Goal: Task Accomplishment & Management: Complete application form

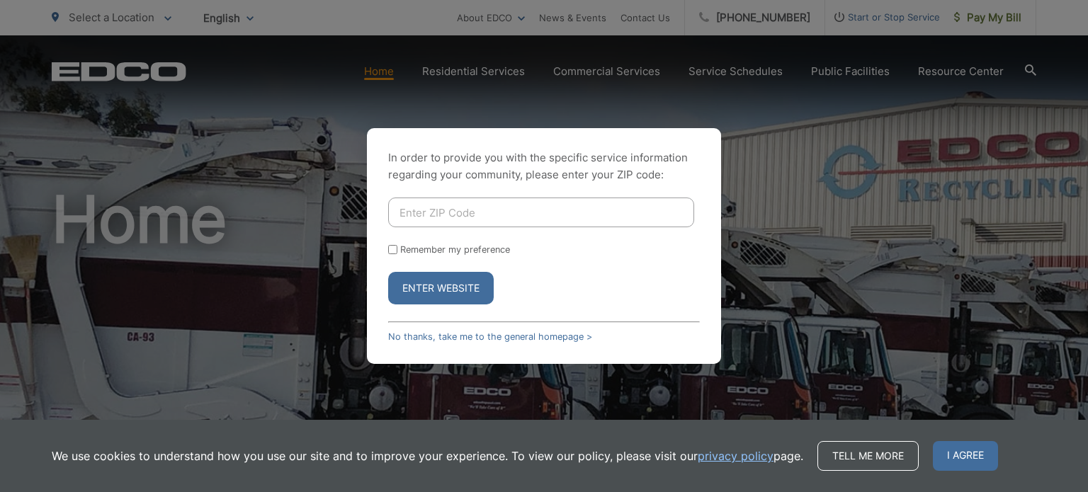
click at [430, 215] on input "Enter ZIP Code" at bounding box center [541, 213] width 306 height 30
type input "92020"
click at [418, 296] on button "Enter Website" at bounding box center [440, 288] width 105 height 33
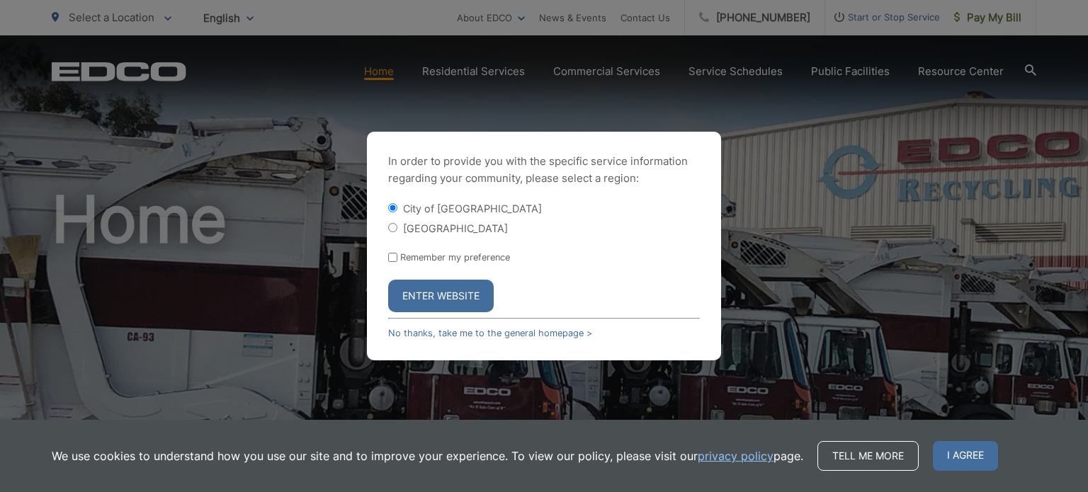
click at [450, 296] on button "Enter Website" at bounding box center [440, 296] width 105 height 33
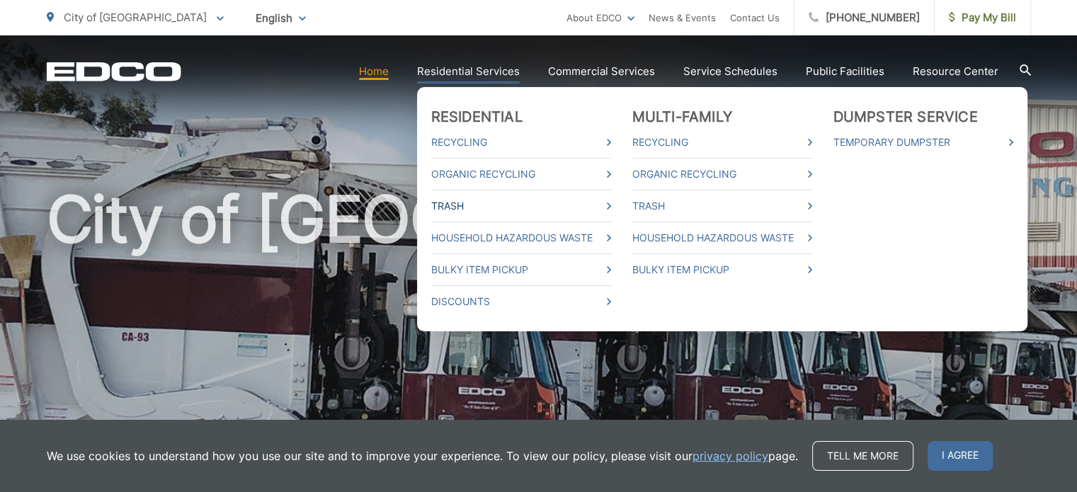
click at [496, 206] on link "Trash" at bounding box center [521, 206] width 180 height 17
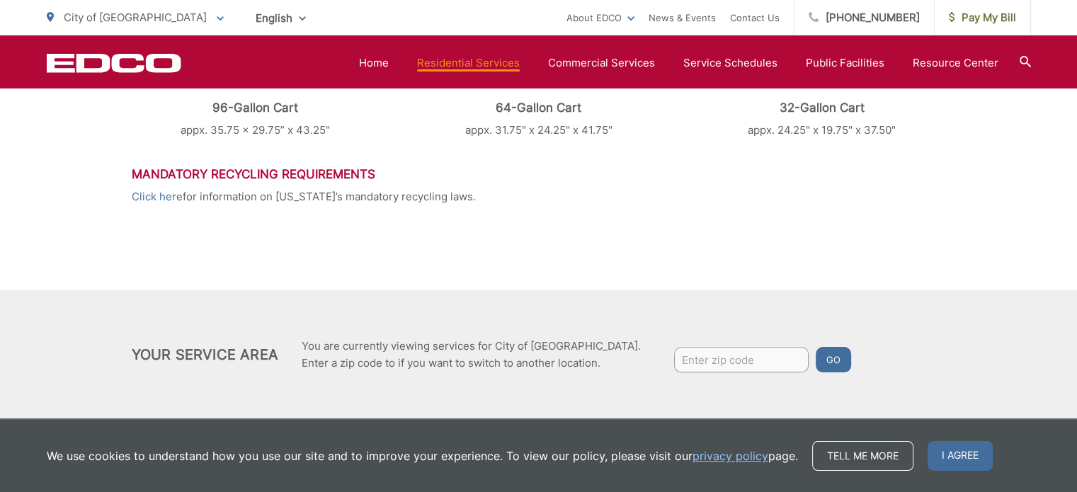
scroll to position [827, 0]
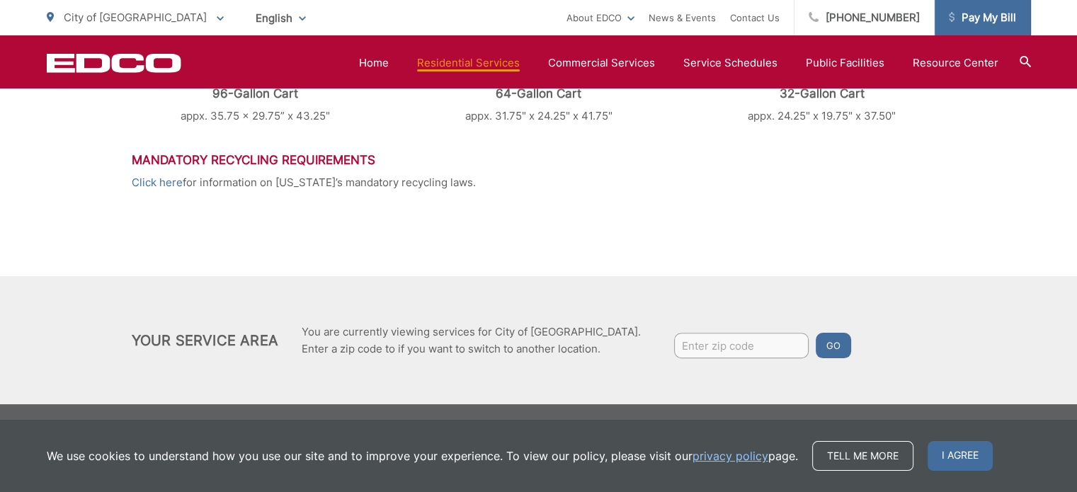
click at [975, 20] on span "Pay My Bill" at bounding box center [982, 17] width 67 height 17
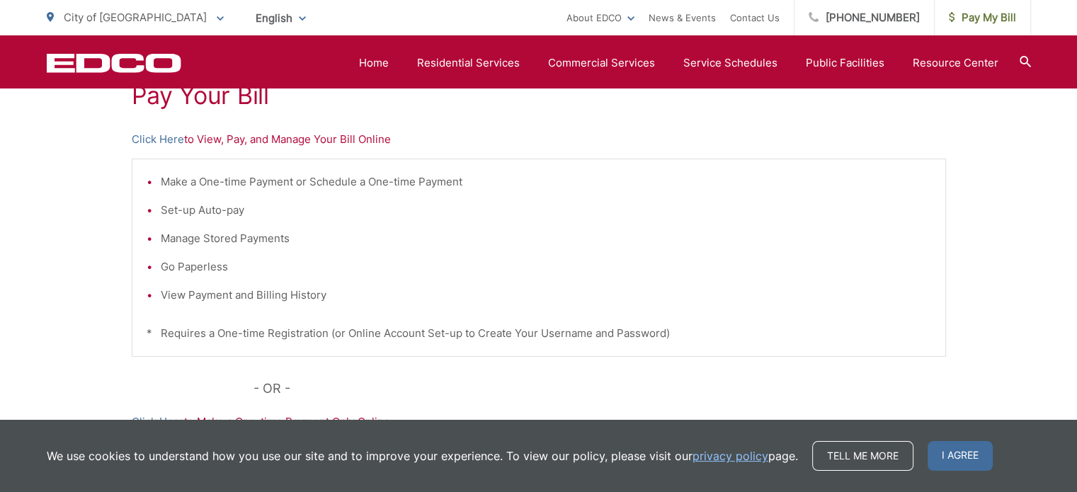
scroll to position [267, 0]
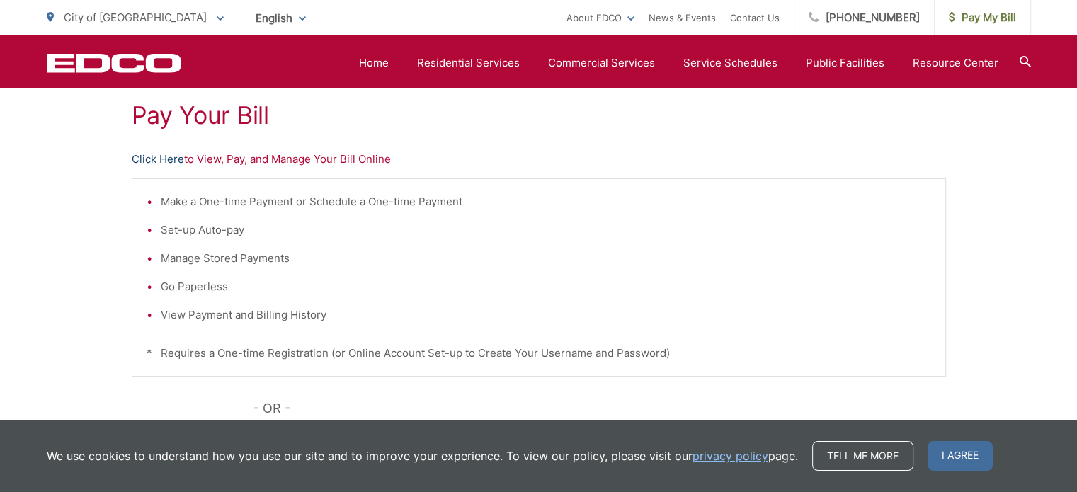
click at [156, 152] on link "Click Here" at bounding box center [158, 159] width 52 height 17
click at [387, 61] on link "Home" at bounding box center [374, 63] width 30 height 17
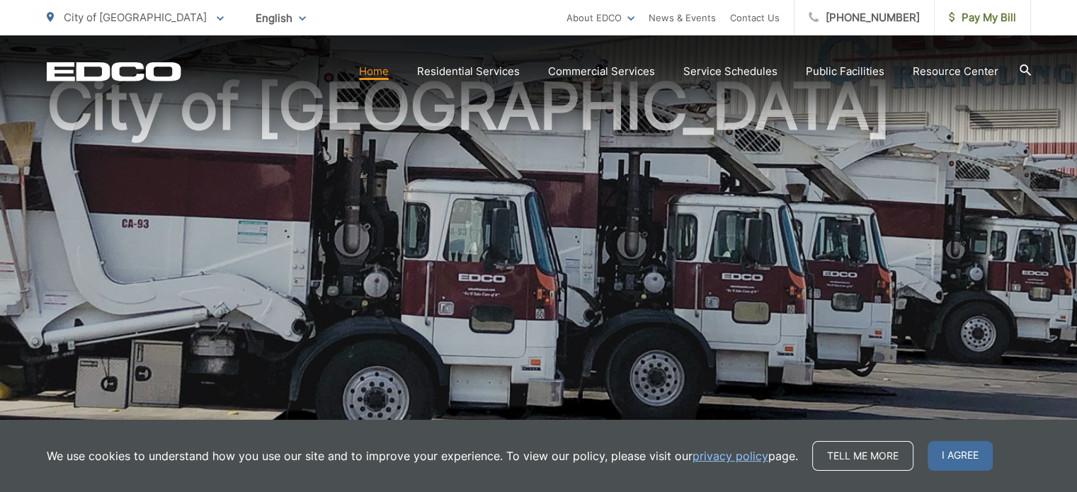
scroll to position [119, 0]
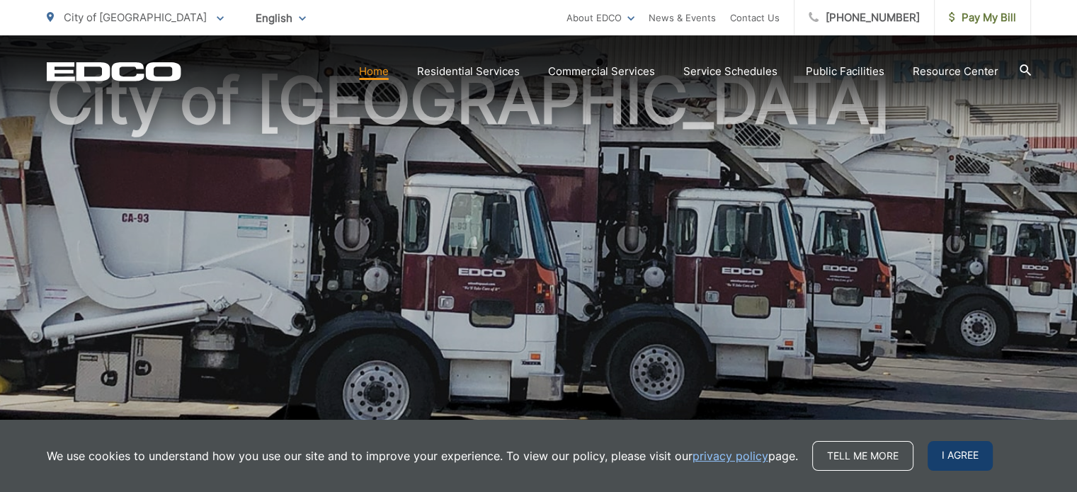
click at [939, 460] on span "I agree" at bounding box center [960, 456] width 65 height 30
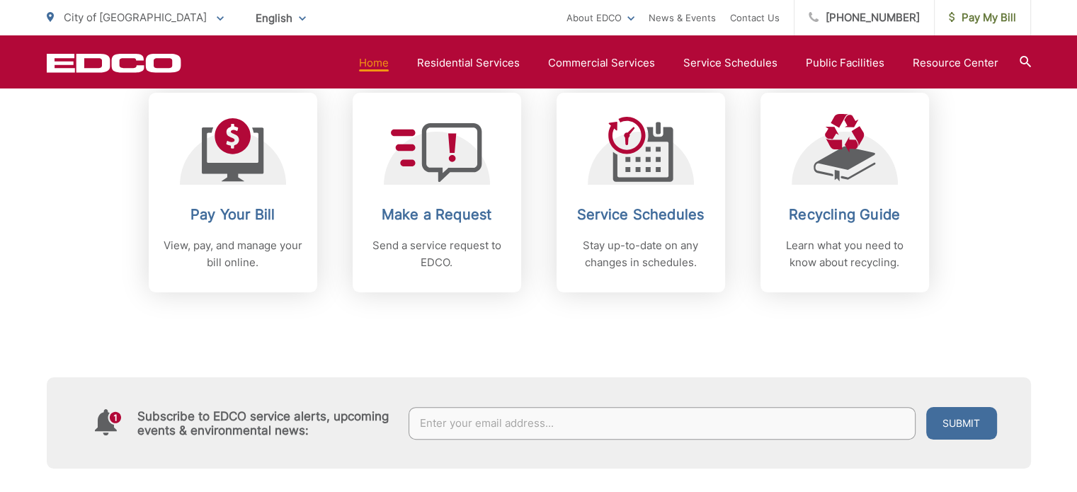
scroll to position [614, 0]
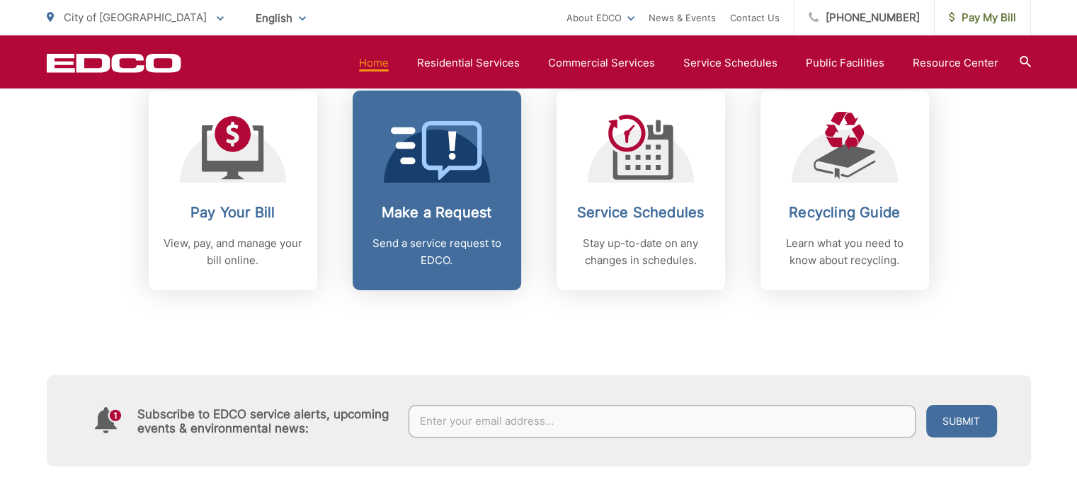
click at [478, 185] on link "Make a Request Send a service request to EDCO." at bounding box center [437, 191] width 169 height 200
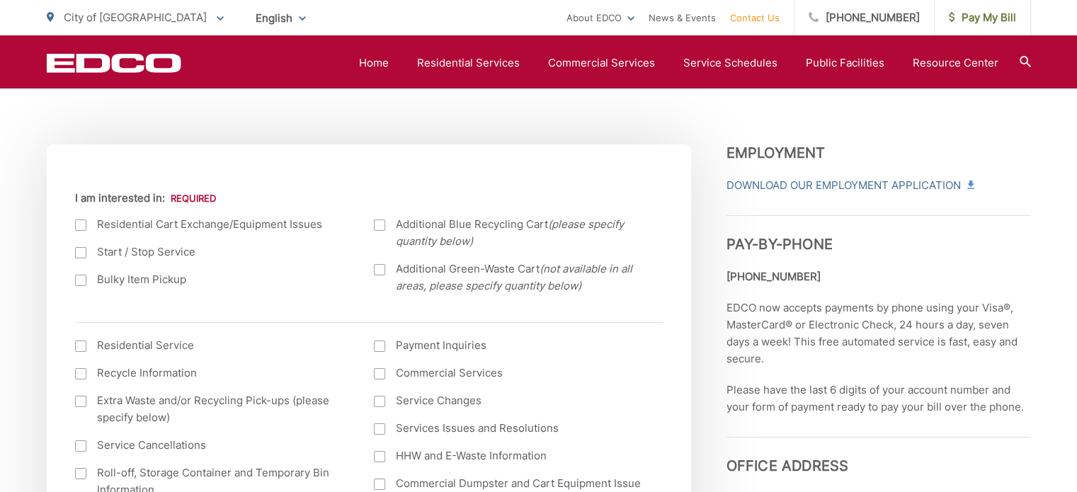
scroll to position [452, 0]
click at [80, 249] on div at bounding box center [80, 251] width 11 height 11
click at [0, 0] on input "Start / Stop Service" at bounding box center [0, 0] width 0 height 0
click at [82, 342] on div at bounding box center [80, 344] width 11 height 11
click at [0, 0] on input "I am interested in: (continued) *" at bounding box center [0, 0] width 0 height 0
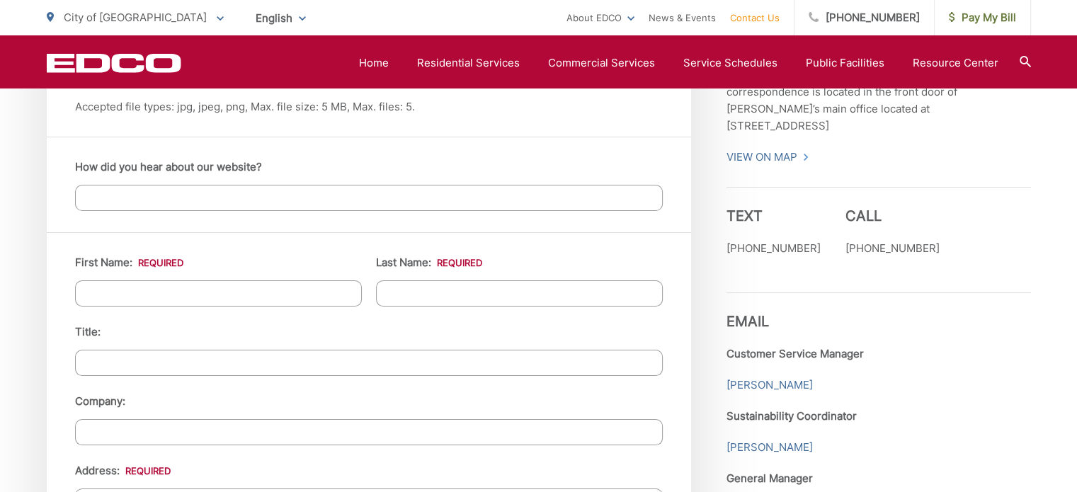
scroll to position [1188, 0]
click at [127, 285] on input "First Name: *" at bounding box center [218, 292] width 287 height 26
type input "Taylor"
type input "Kochur"
type input "11984 Paseo Fuerte"
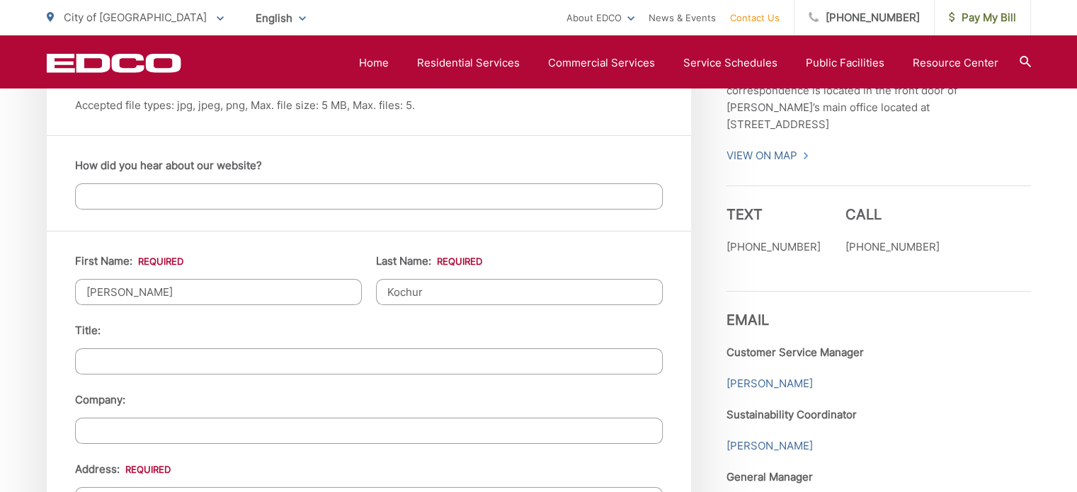
type input "El Cajon"
type input "92020"
type input "8586633941"
type input "tnmuecke@gmail.com"
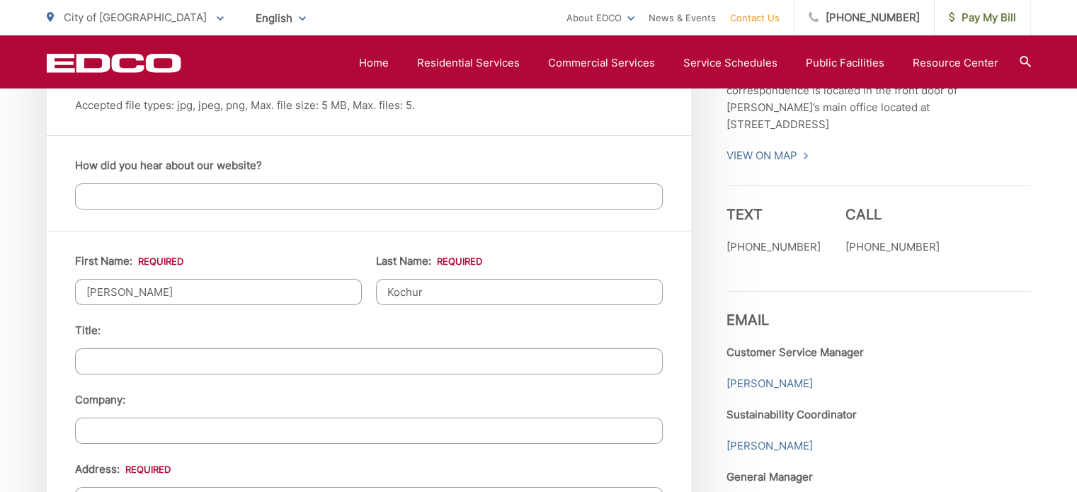
type input "(858) 663-3941"
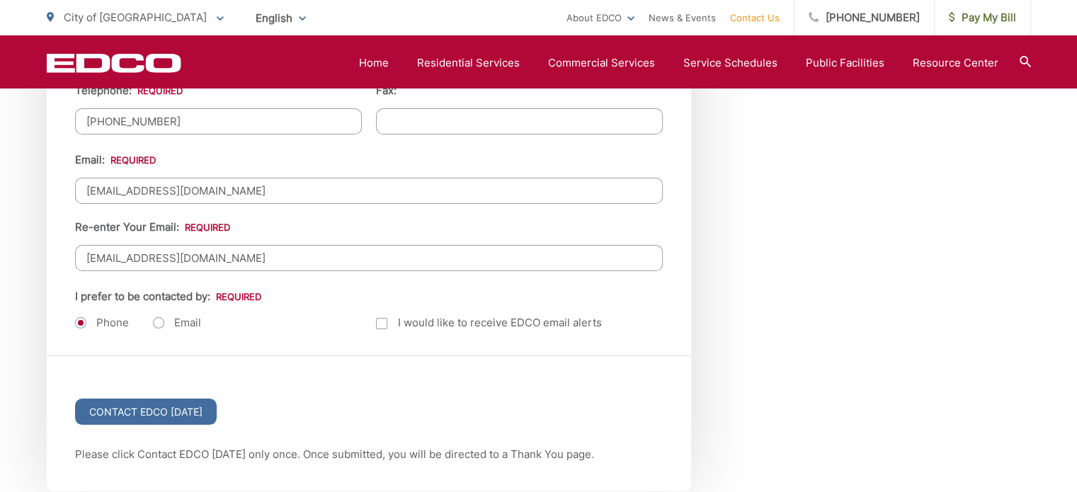
scroll to position [1776, 0]
click at [154, 315] on label "Email" at bounding box center [177, 322] width 48 height 14
radio input "true"
click at [80, 315] on label "Phone" at bounding box center [102, 322] width 54 height 14
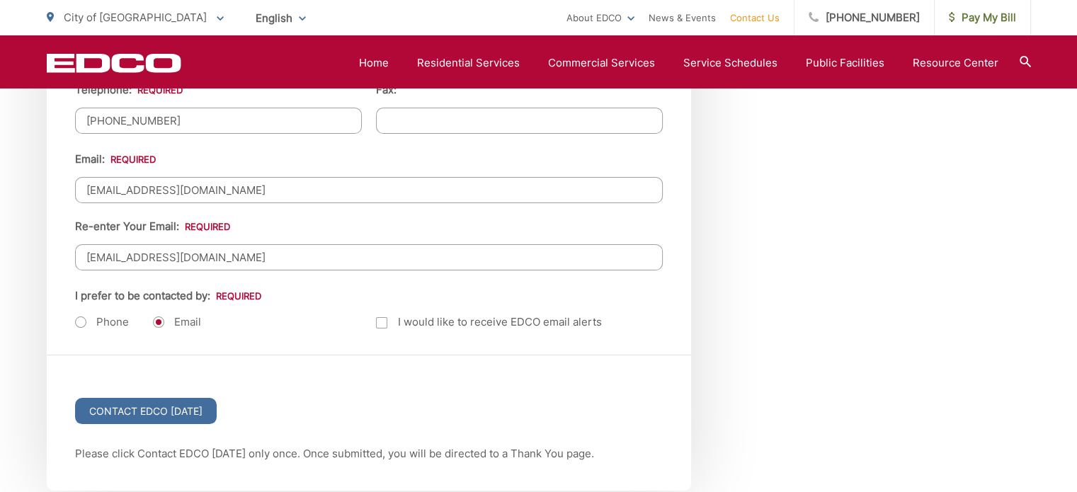
radio input "true"
click at [155, 319] on label "Email" at bounding box center [177, 322] width 48 height 14
radio input "true"
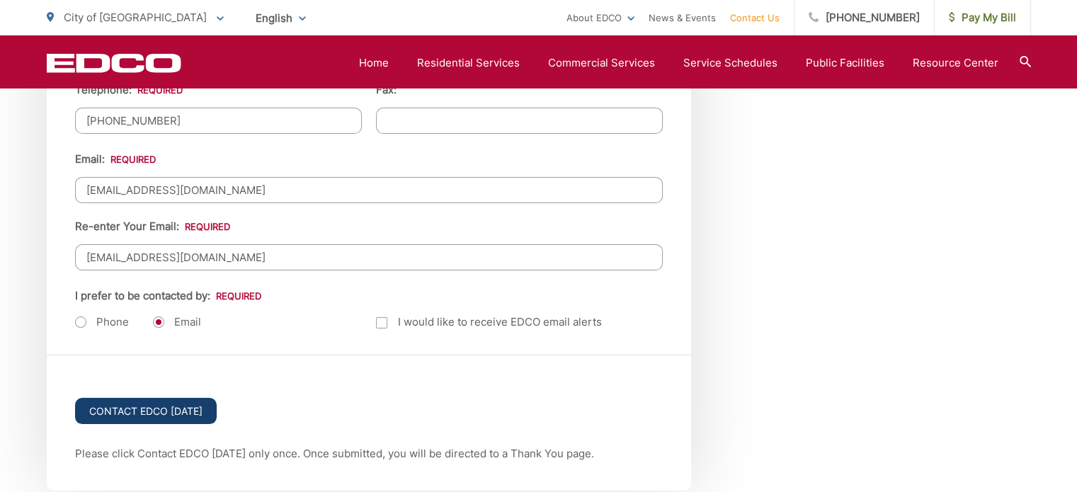
click at [122, 406] on input "Contact EDCO Today" at bounding box center [146, 411] width 142 height 26
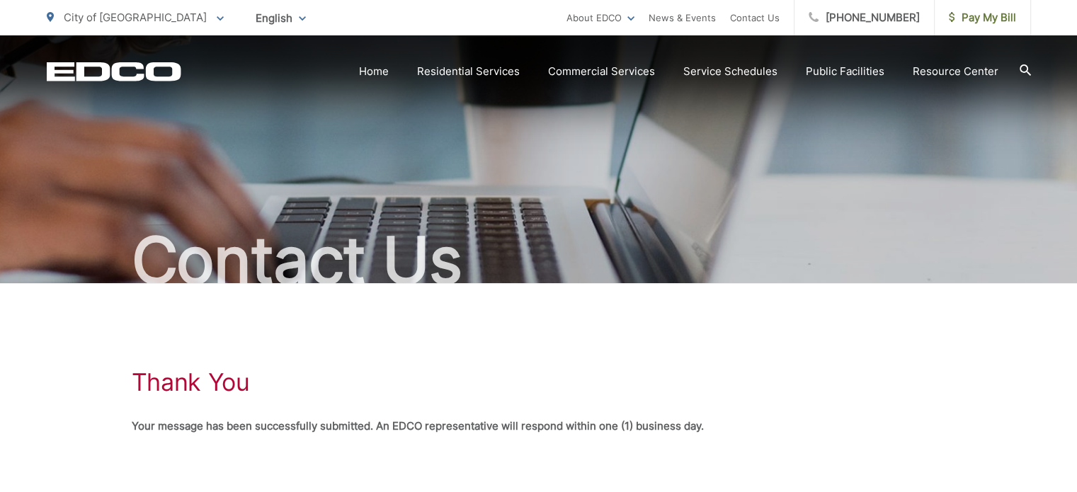
scroll to position [115, 0]
